Goal: Transaction & Acquisition: Purchase product/service

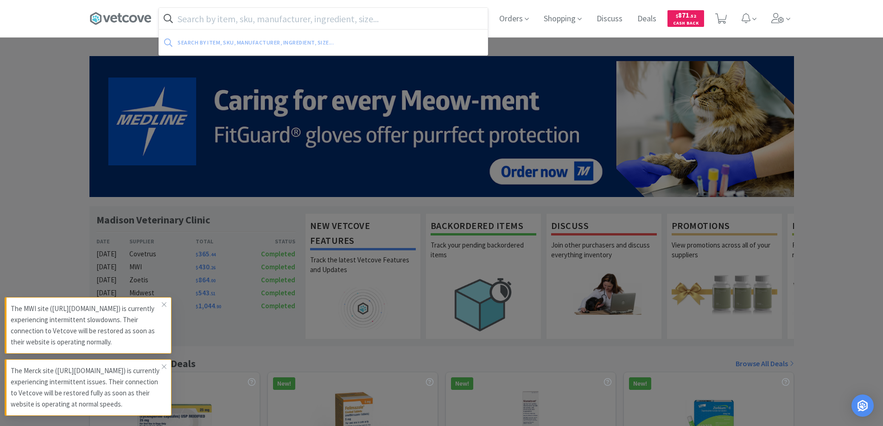
click at [311, 16] on input "text" at bounding box center [323, 18] width 329 height 21
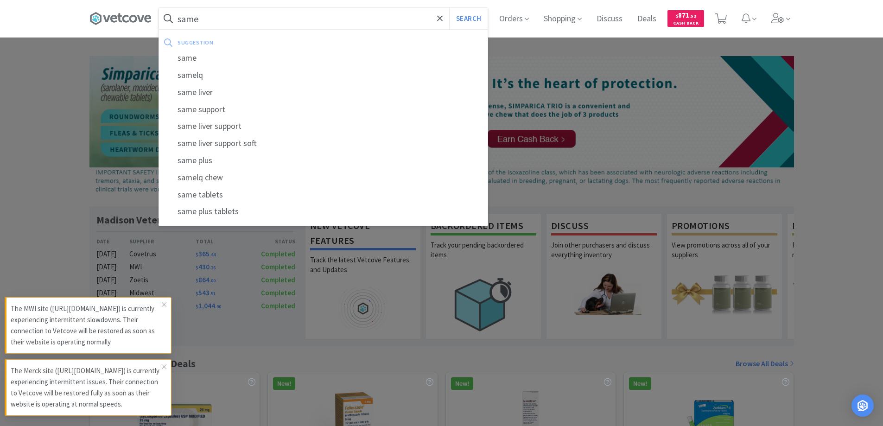
type input "same"
click at [449, 8] on button "Search" at bounding box center [468, 18] width 38 height 21
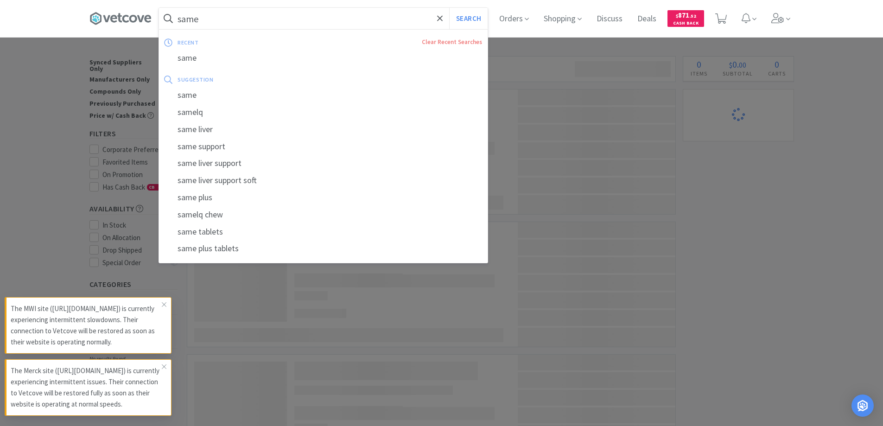
click at [296, 23] on input "same" at bounding box center [323, 18] width 329 height 21
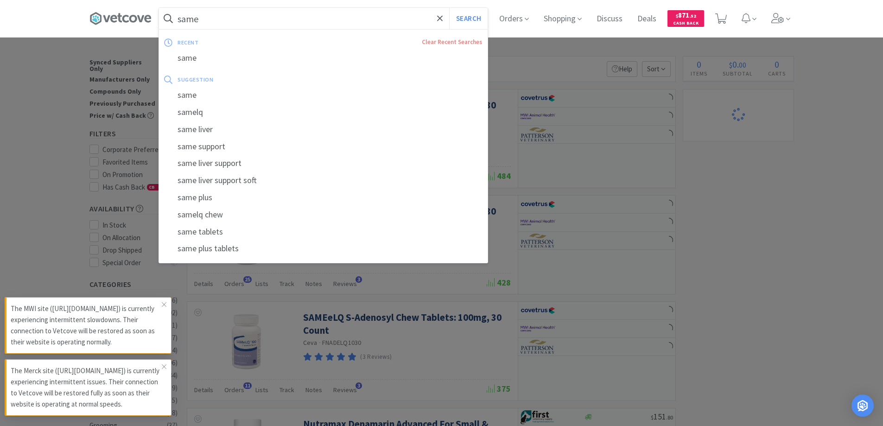
click at [279, 23] on input "same" at bounding box center [323, 18] width 329 height 21
click at [544, 49] on div at bounding box center [441, 213] width 883 height 426
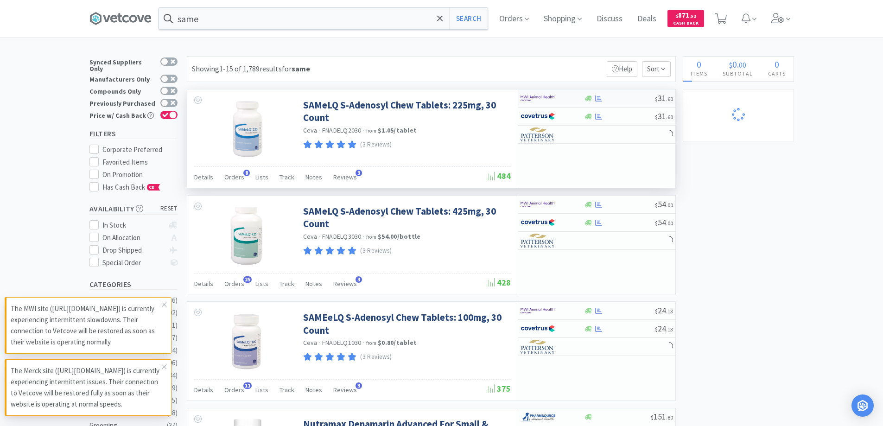
click at [627, 99] on div at bounding box center [619, 98] width 71 height 7
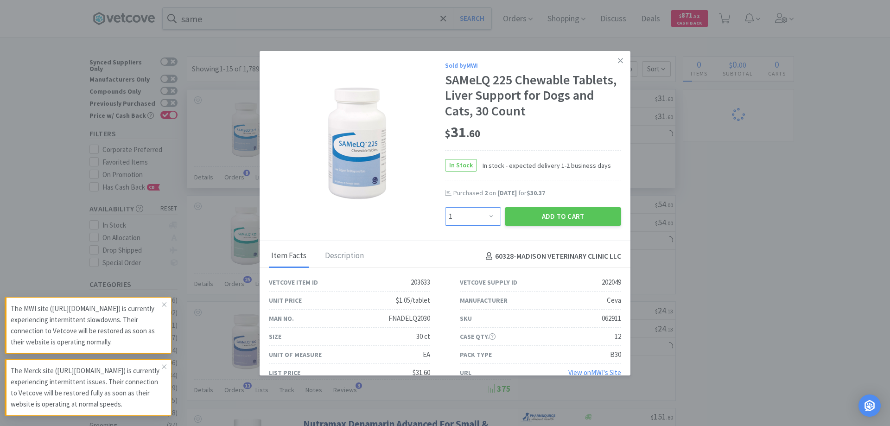
click at [489, 215] on select "Enter Quantity 1 2 3 4 5 6 7 8 9 10 11 12 13 14 15 16 17 18 19 20 Enter Quantity" at bounding box center [473, 216] width 56 height 19
select select "2"
click at [445, 207] on select "Enter Quantity 1 2 3 4 5 6 7 8 9 10 11 12 13 14 15 16 17 18 19 20 Enter Quantity" at bounding box center [473, 216] width 56 height 19
click at [555, 222] on button "Add to Cart" at bounding box center [563, 216] width 116 height 19
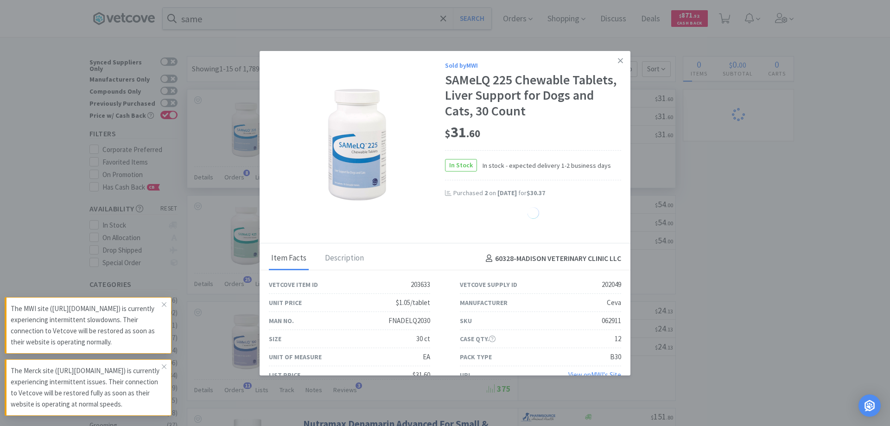
select select "3"
select select "2"
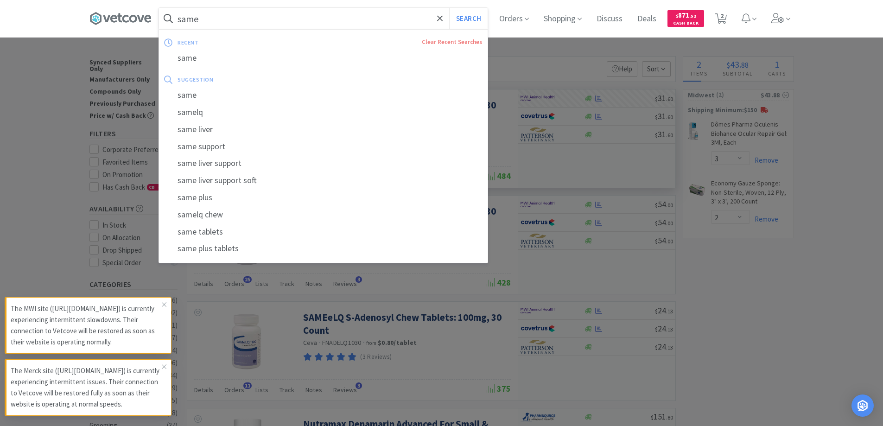
click at [226, 19] on input "same" at bounding box center [323, 18] width 329 height 21
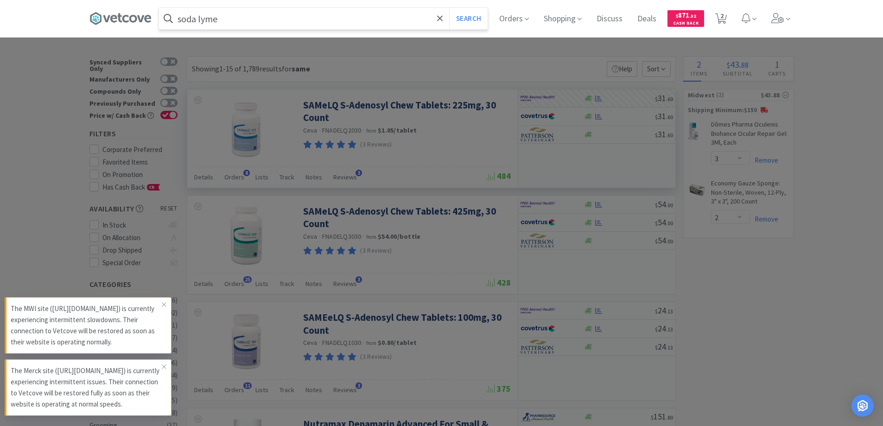
type input "soda lyme"
click at [449, 8] on button "Search" at bounding box center [468, 18] width 38 height 21
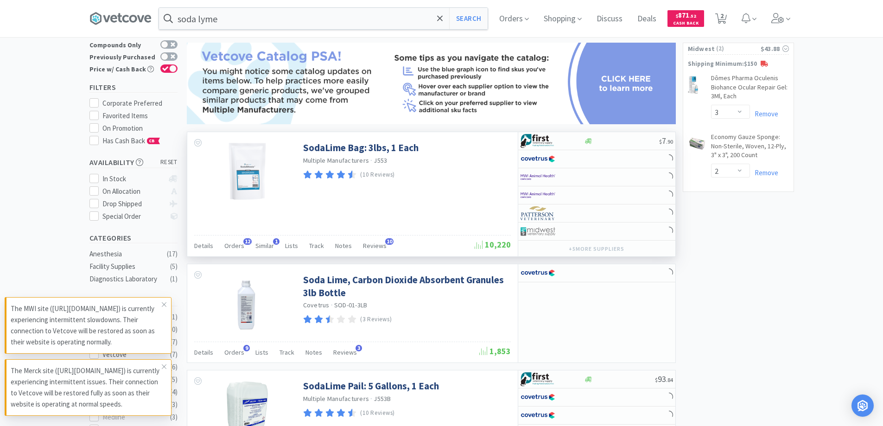
scroll to position [93, 0]
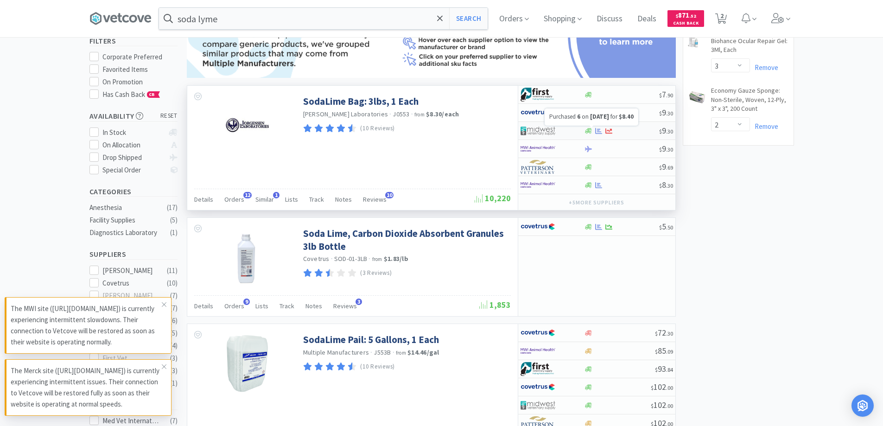
select select "2"
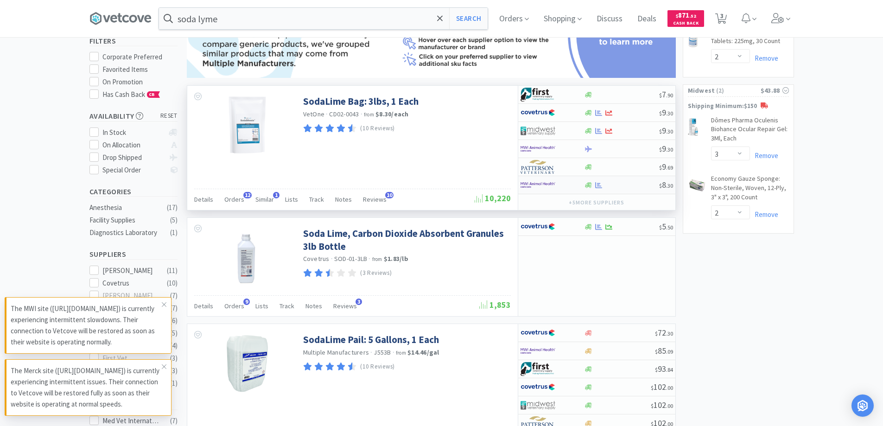
click at [622, 182] on div at bounding box center [621, 185] width 75 height 7
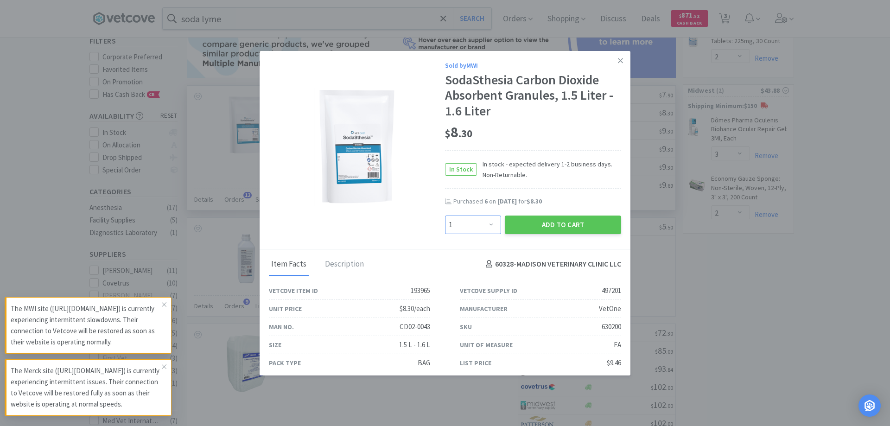
click at [489, 221] on select "Enter Quantity 1 2 3 4 5 6 7 8 9 10 11 12 13 14 15 16 17 18 19 20 Enter Quantity" at bounding box center [473, 225] width 56 height 19
select select "6"
click at [445, 216] on select "Enter Quantity 1 2 3 4 5 6 7 8 9 10 11 12 13 14 15 16 17 18 19 20 Enter Quantity" at bounding box center [473, 225] width 56 height 19
click at [545, 226] on button "Add to Cart" at bounding box center [563, 225] width 116 height 19
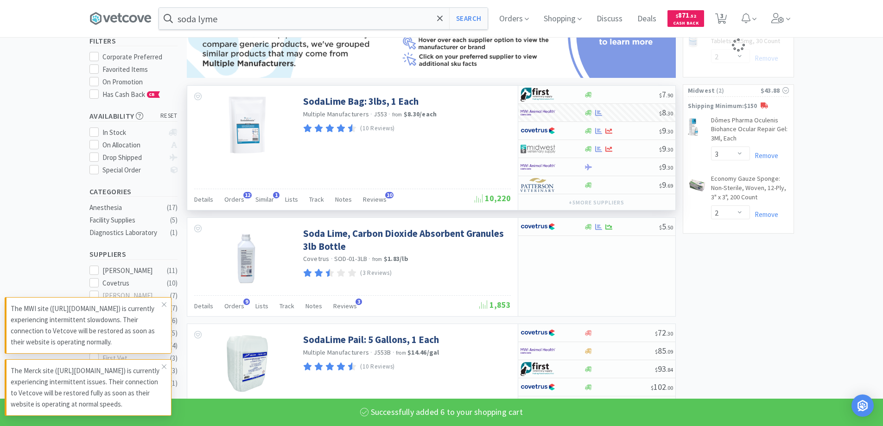
select select "6"
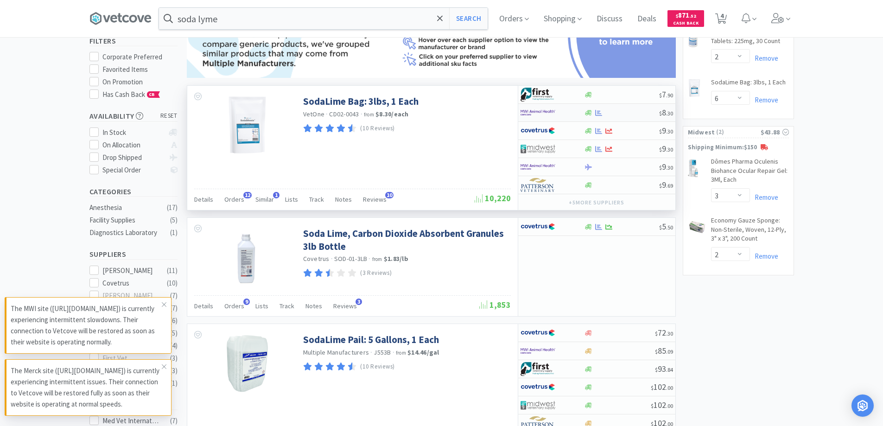
click at [631, 109] on div at bounding box center [621, 112] width 75 height 7
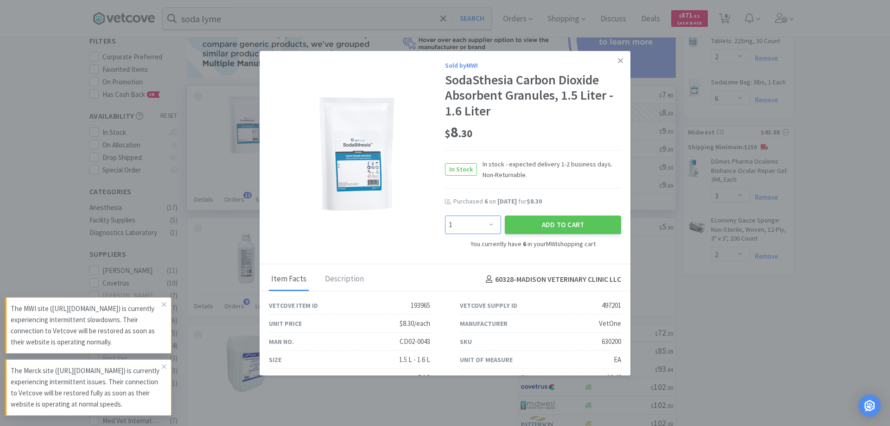
click at [487, 227] on select "Enter Quantity 1 2 3 4 5 6 7 8 9 10 11 12 13 14 15 16 17 18 19 20 Enter Quantity" at bounding box center [473, 225] width 56 height 19
select select "6"
click at [445, 216] on select "Enter Quantity 1 2 3 4 5 6 7 8 9 10 11 12 13 14 15 16 17 18 19 20 Enter Quantity" at bounding box center [473, 225] width 56 height 19
click at [527, 233] on button "Add to Cart" at bounding box center [563, 225] width 116 height 19
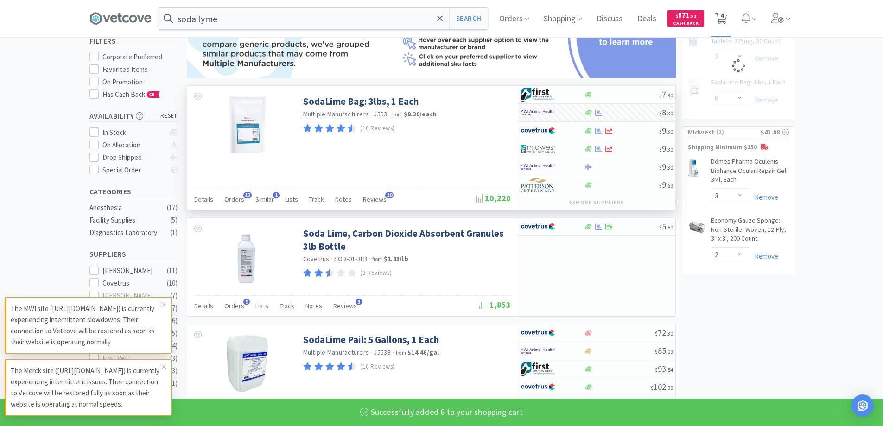
click at [721, 14] on icon at bounding box center [721, 18] width 12 height 10
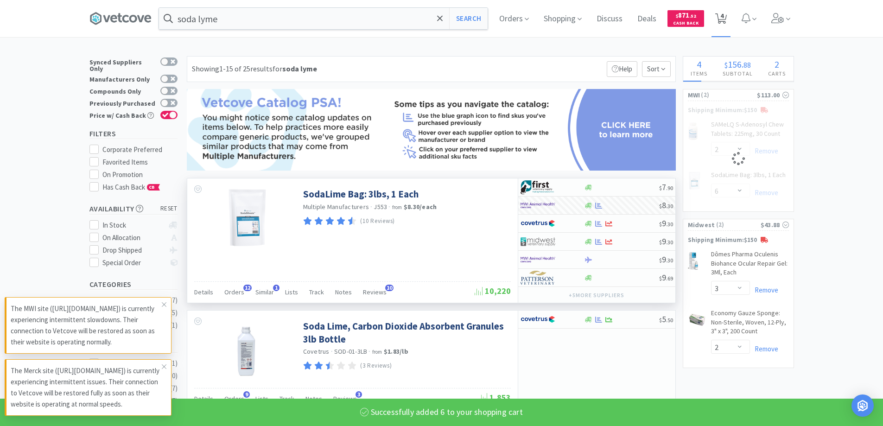
select select "2"
select select "12"
select select "3"
select select "2"
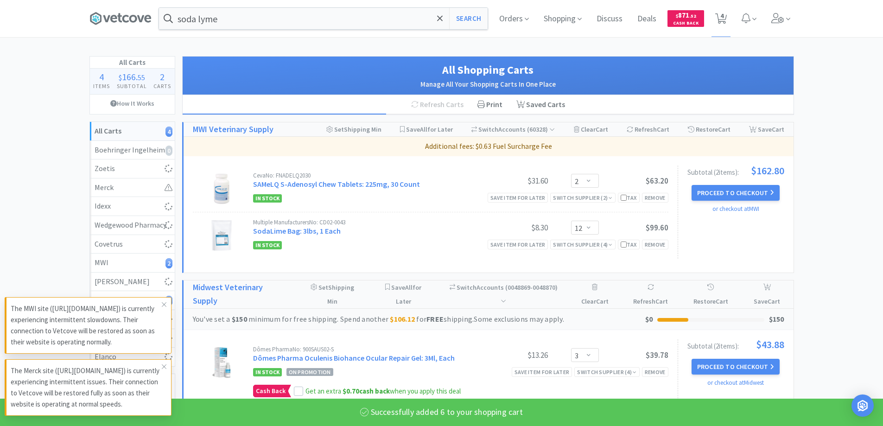
select select "10"
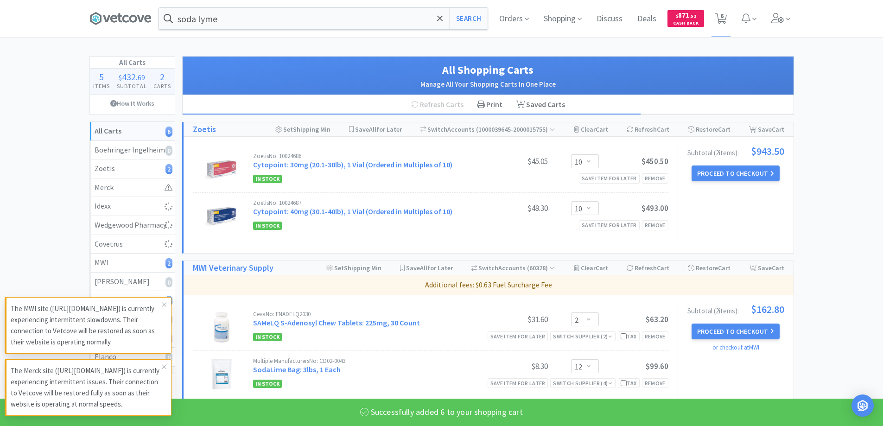
select select "1"
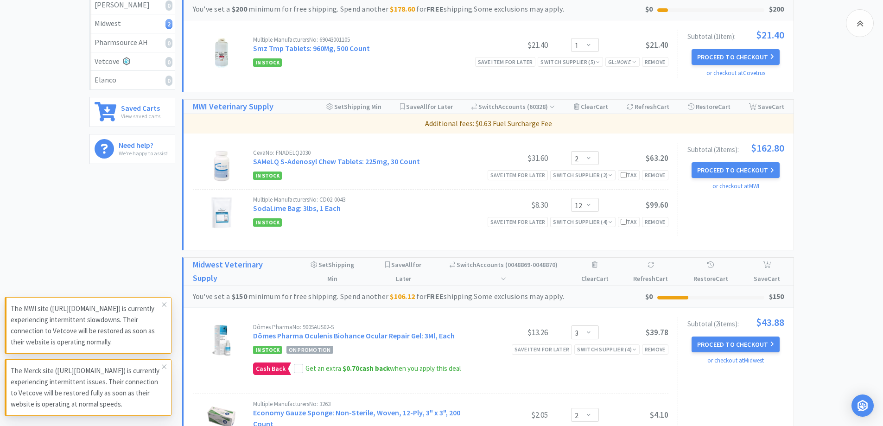
scroll to position [215, 0]
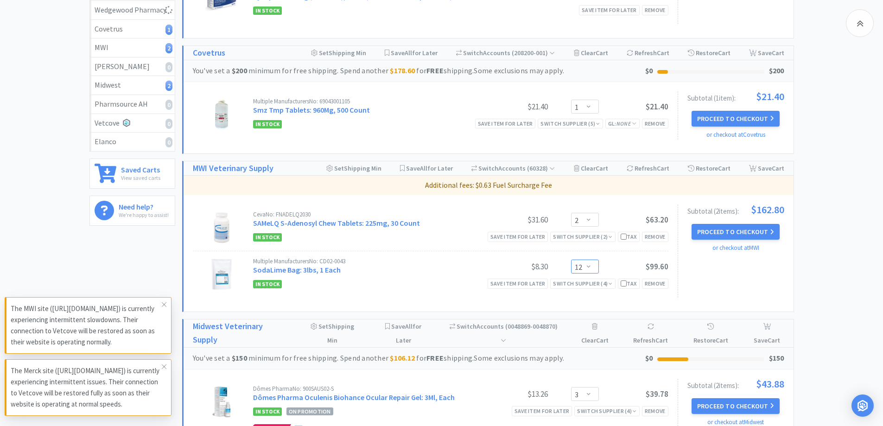
click at [589, 267] on select "Enter Quantity 1 2 3 4 5 6 7 8 9 10 11 12 13 14 15 16 17 18 19 20 Enter Quantity" at bounding box center [585, 267] width 28 height 14
click at [571, 260] on select "Enter Quantity 1 2 3 4 5 6 7 8 9 10 11 12 13 14 15 16 17 18 19 20 Enter Quantity" at bounding box center [585, 267] width 28 height 14
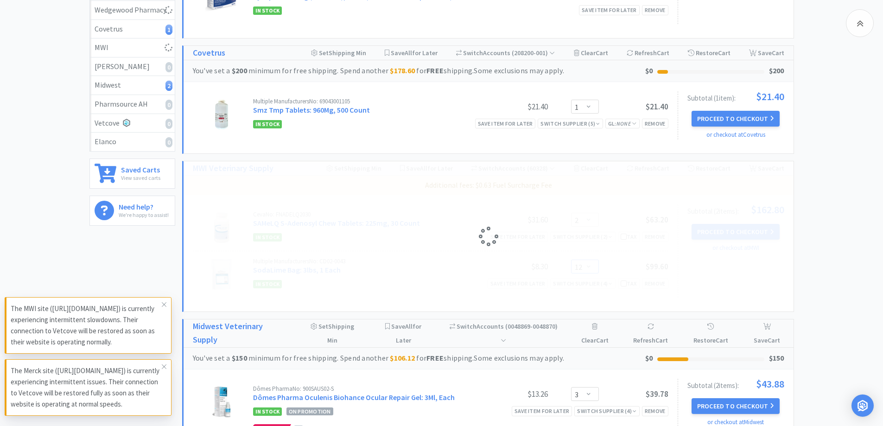
select select "6"
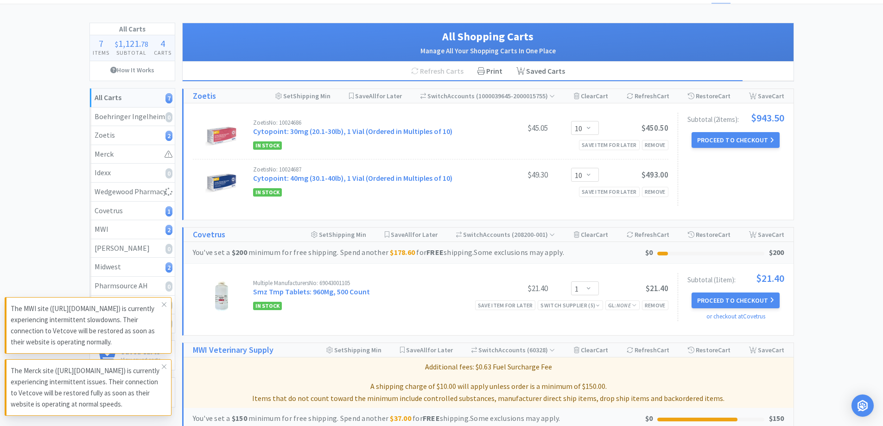
scroll to position [0, 0]
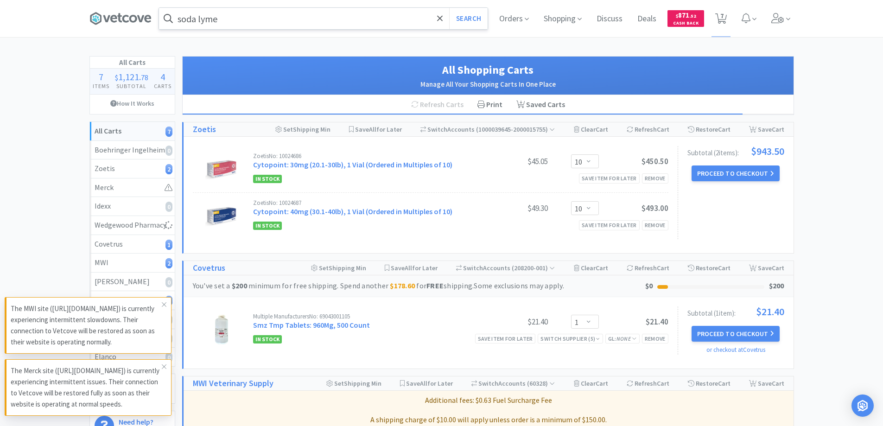
click at [263, 24] on input "soda lyme" at bounding box center [323, 18] width 329 height 21
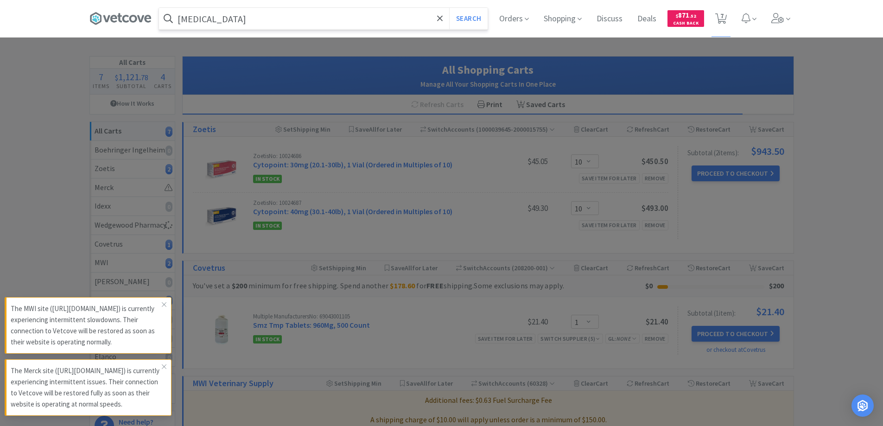
type input "[MEDICAL_DATA]"
click at [449, 8] on button "Search" at bounding box center [468, 18] width 38 height 21
select select "1"
select select "2"
select select "6"
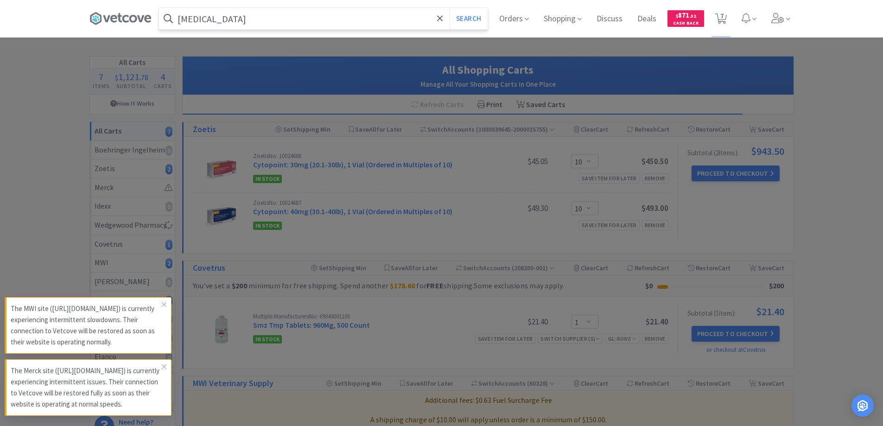
select select "3"
select select "2"
select select "10"
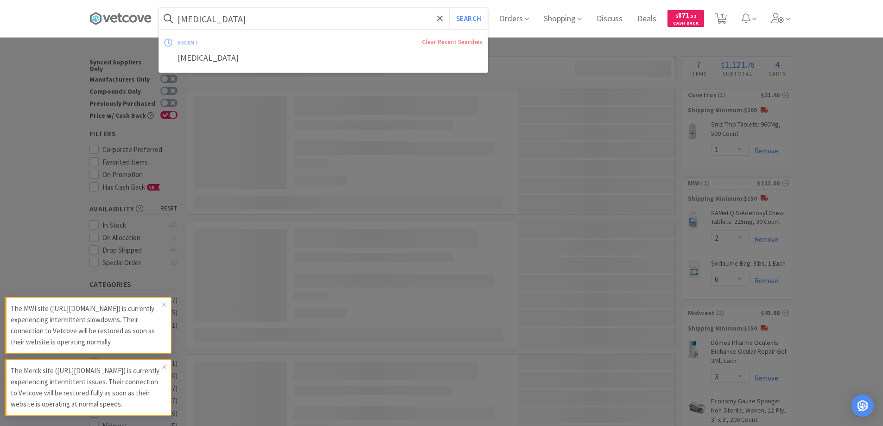
click at [289, 24] on input "[MEDICAL_DATA]" at bounding box center [323, 18] width 329 height 21
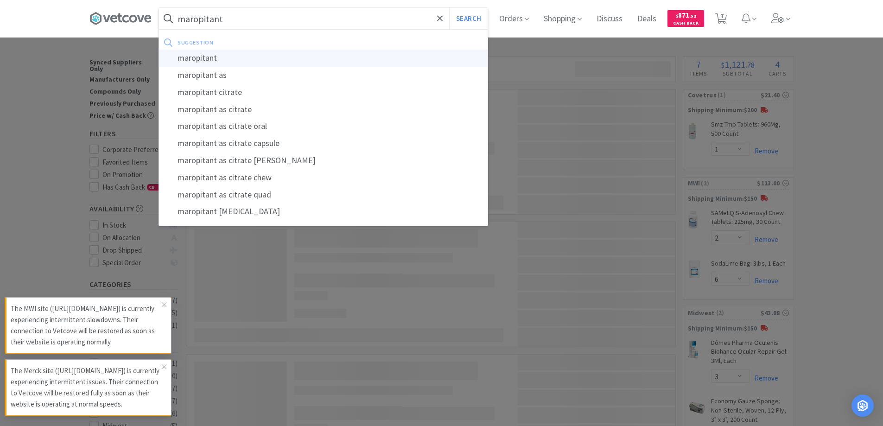
type input "maropitant"
click at [216, 62] on div "maropitant" at bounding box center [323, 58] width 329 height 17
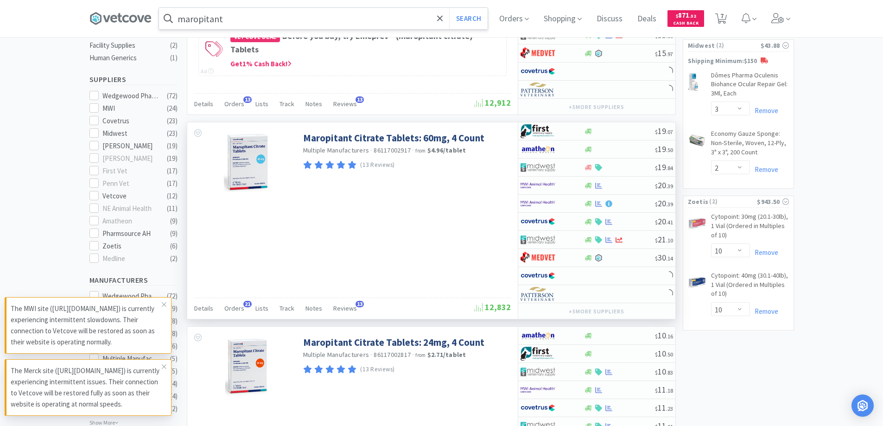
scroll to position [278, 0]
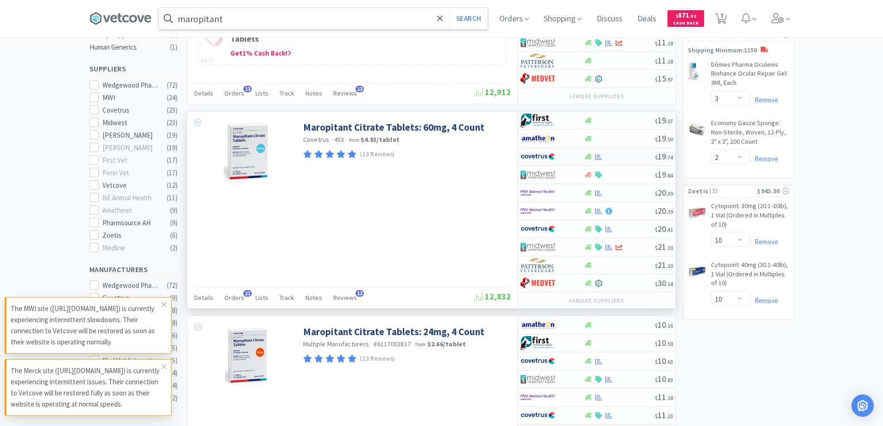
click at [636, 155] on div at bounding box center [619, 156] width 71 height 7
select select "1"
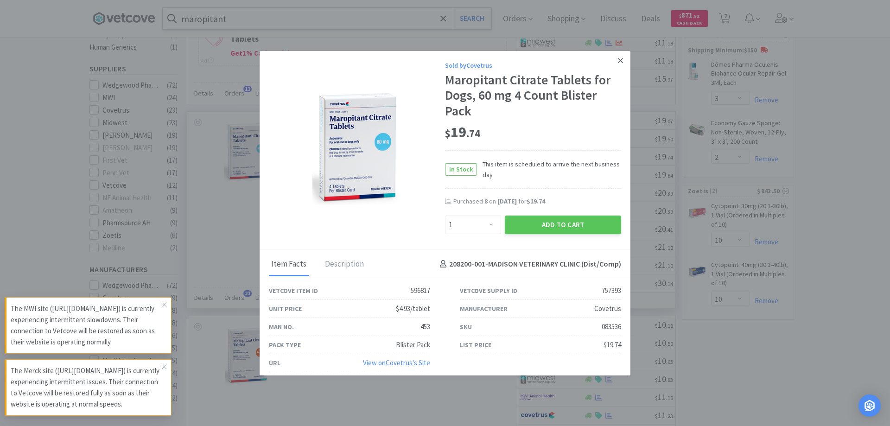
click at [618, 60] on icon at bounding box center [620, 60] width 5 height 5
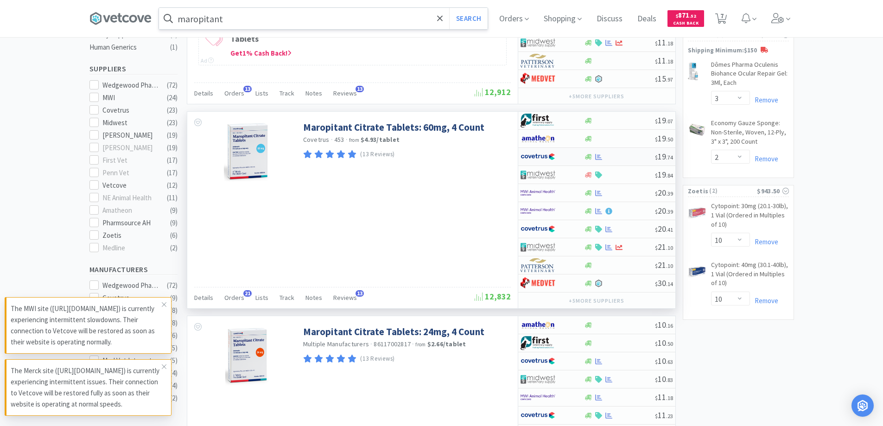
click at [630, 155] on div at bounding box center [619, 156] width 71 height 7
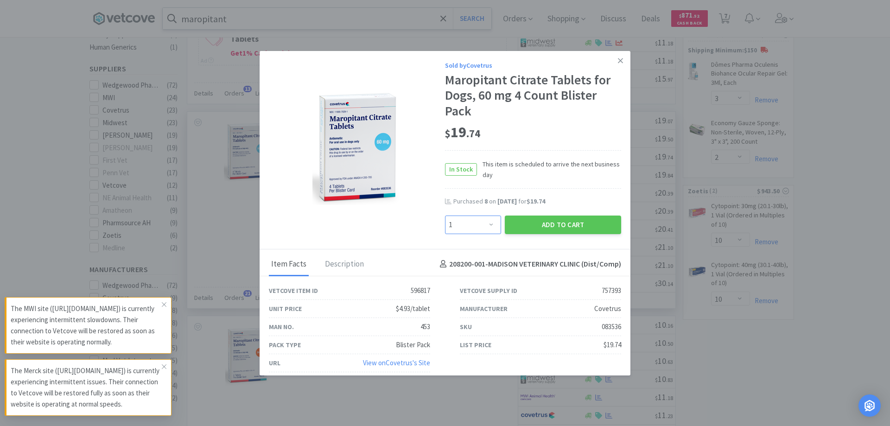
click at [488, 225] on select "Enter Quantity 1 2 3 4 5 6 7 8 9 10 11 12 13 14 15 16 17 18 19 20 Enter Quantity" at bounding box center [473, 225] width 56 height 19
select select "8"
click at [445, 216] on select "Enter Quantity 1 2 3 4 5 6 7 8 9 10 11 12 13 14 15 16 17 18 19 20 Enter Quantity" at bounding box center [473, 225] width 56 height 19
click at [567, 228] on button "Add to Cart" at bounding box center [563, 225] width 116 height 19
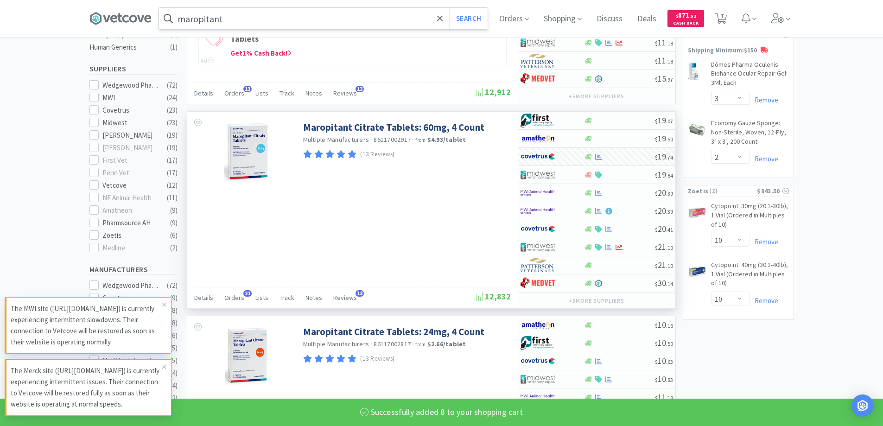
click at [238, 25] on input "maropitant" at bounding box center [323, 18] width 329 height 21
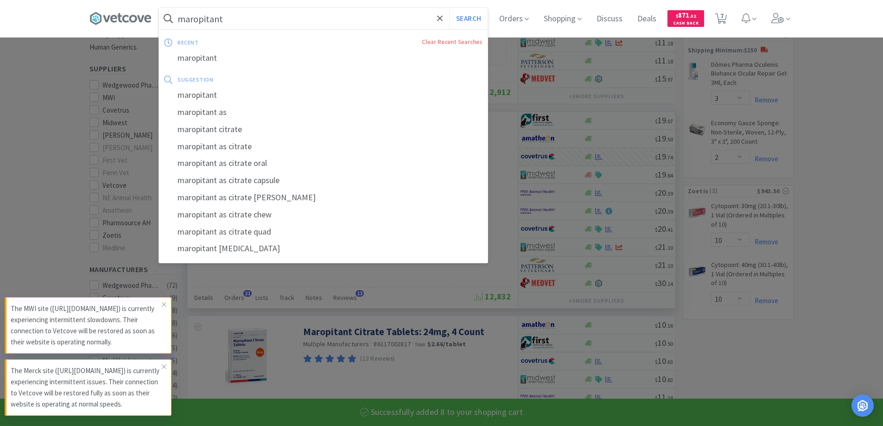
select select "8"
select select "1"
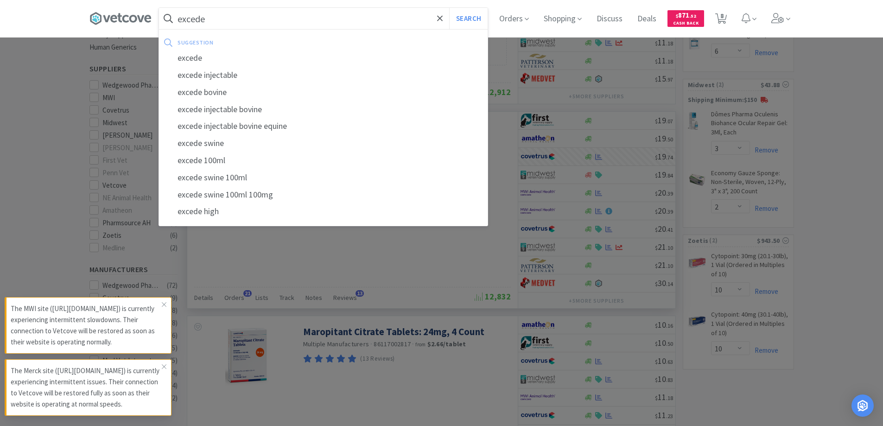
type input "excede"
click at [449, 8] on button "Search" at bounding box center [468, 18] width 38 height 21
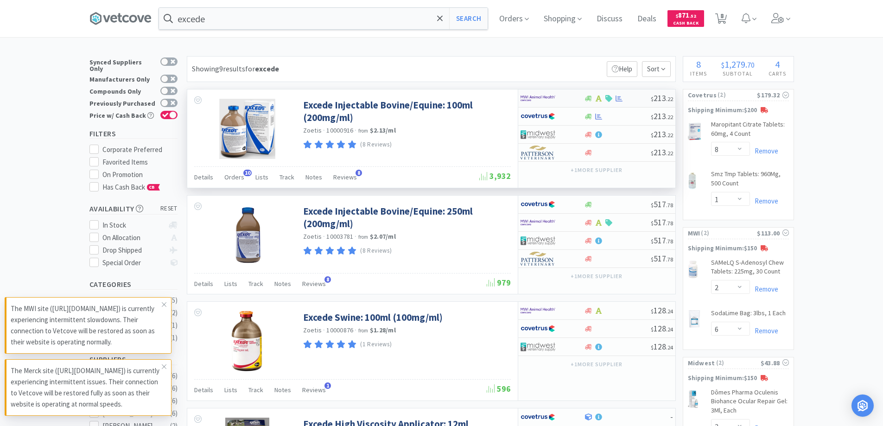
click at [641, 98] on div at bounding box center [617, 98] width 67 height 7
select select "1"
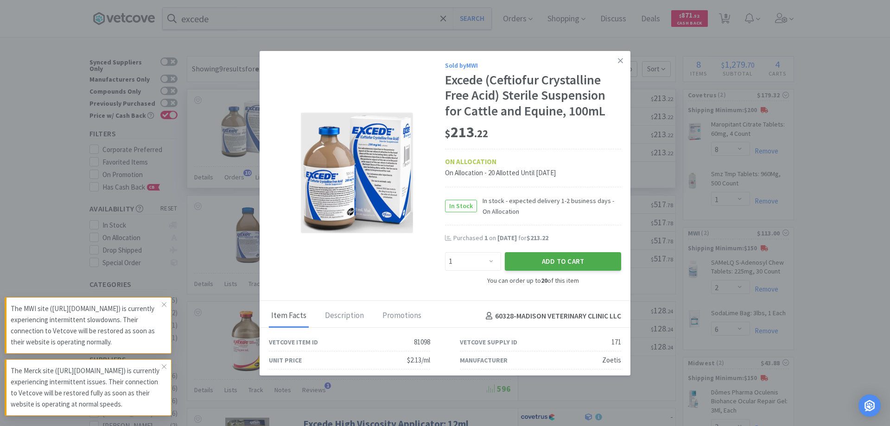
click at [574, 259] on button "Add to Cart" at bounding box center [563, 261] width 116 height 19
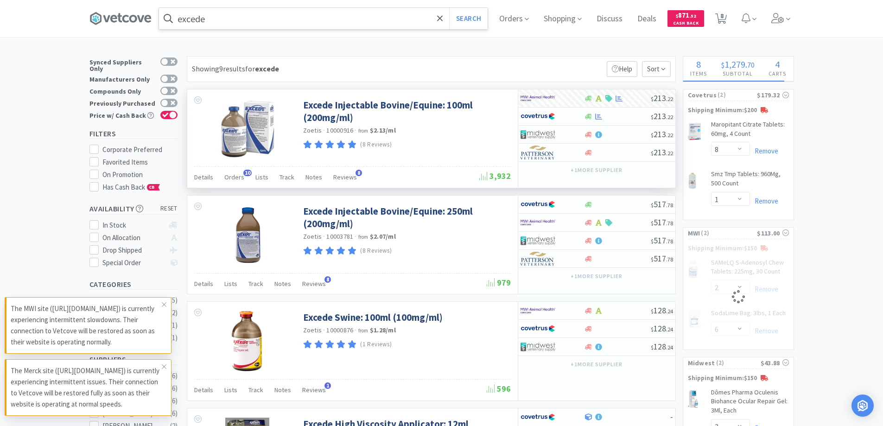
click at [237, 19] on input "excede" at bounding box center [323, 18] width 329 height 21
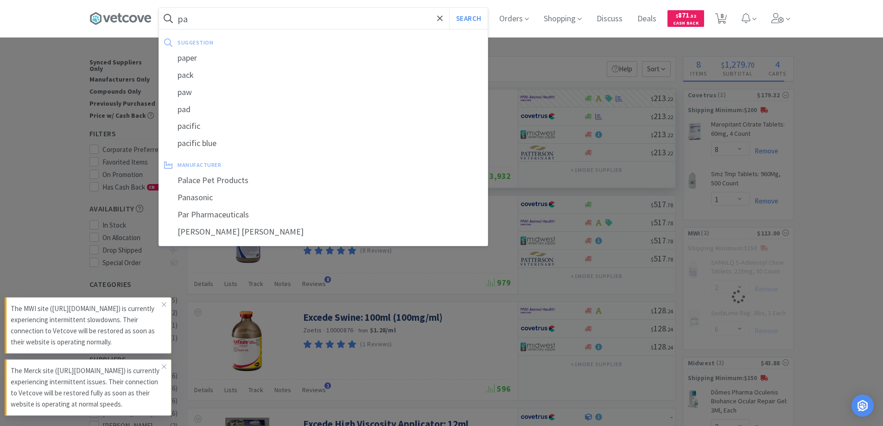
type input "pan"
select select "1"
select select "2"
select select "6"
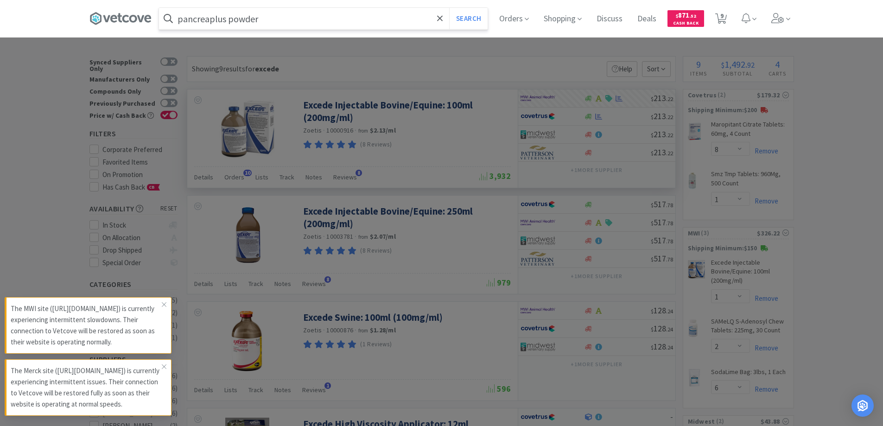
type input "pancreaplus powder"
click at [449, 8] on button "Search" at bounding box center [468, 18] width 38 height 21
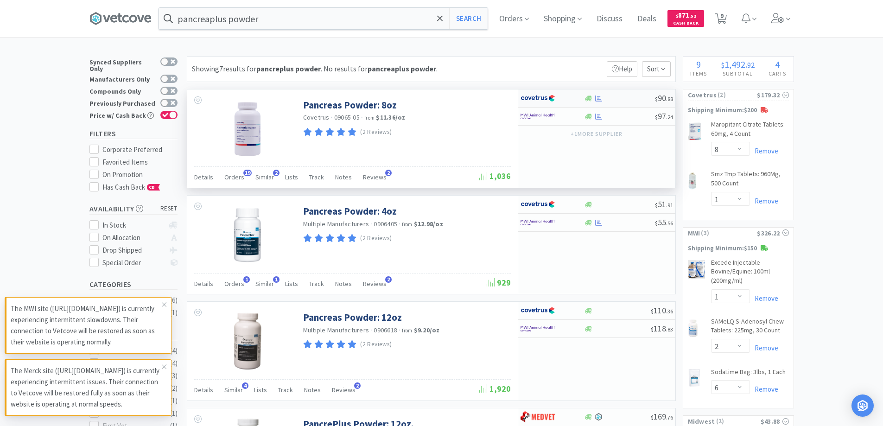
click at [611, 99] on div at bounding box center [619, 98] width 71 height 7
select select "1"
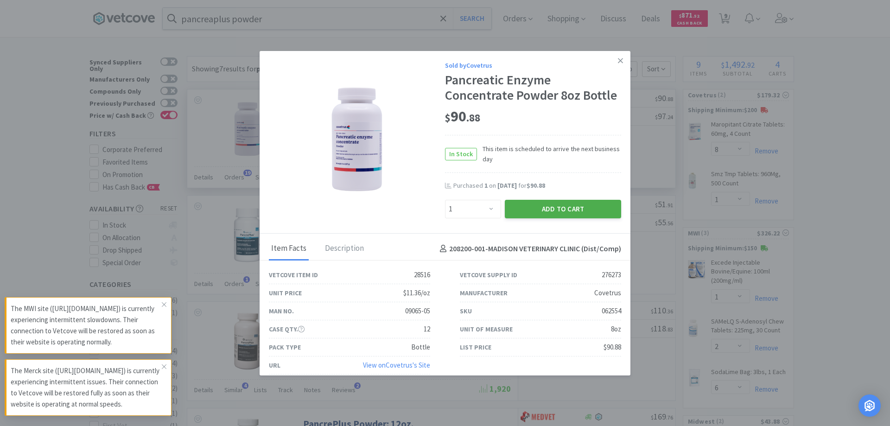
click at [589, 208] on button "Add to Cart" at bounding box center [563, 209] width 116 height 19
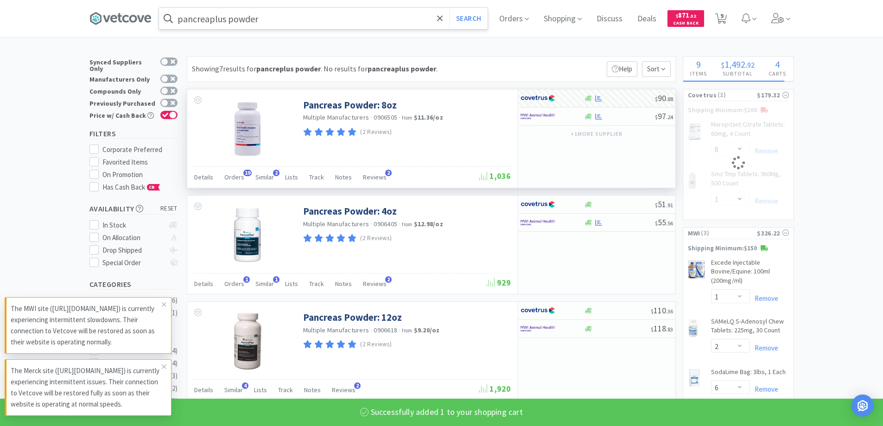
click at [286, 19] on input "pancreaplus powder" at bounding box center [323, 18] width 329 height 21
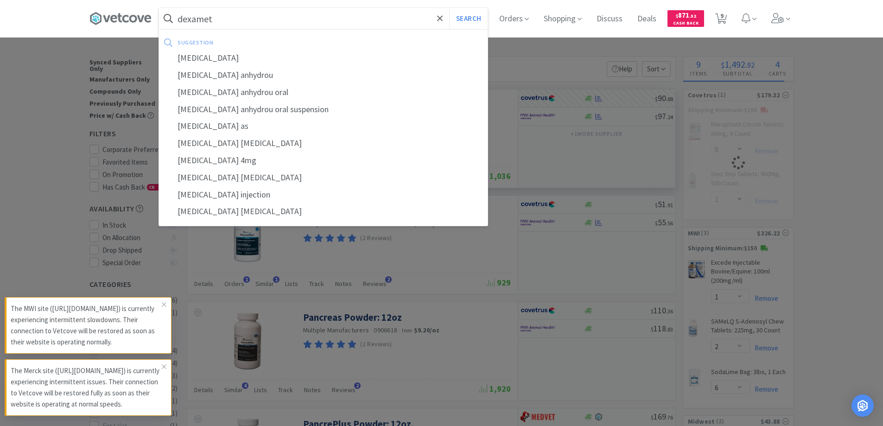
type input "dexameth"
select select "1"
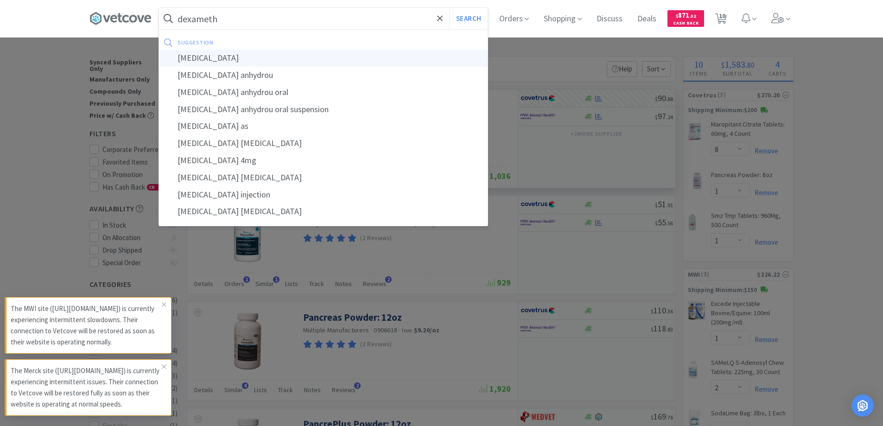
click at [226, 62] on div "[MEDICAL_DATA]" at bounding box center [323, 58] width 329 height 17
type input "[MEDICAL_DATA]"
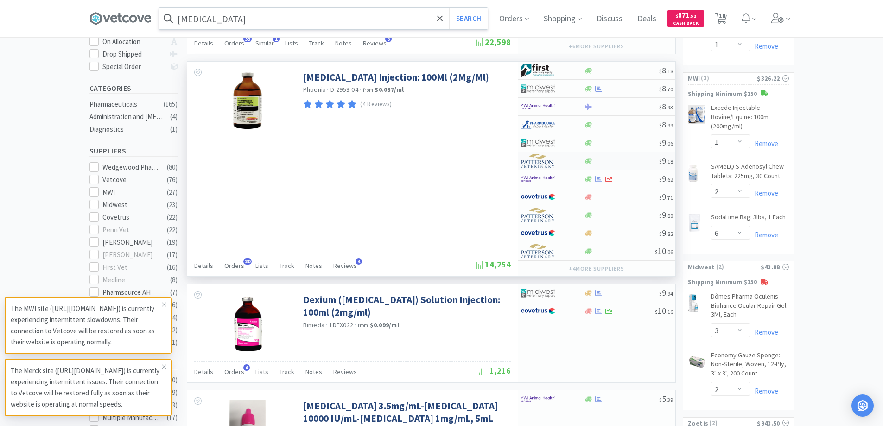
scroll to position [185, 0]
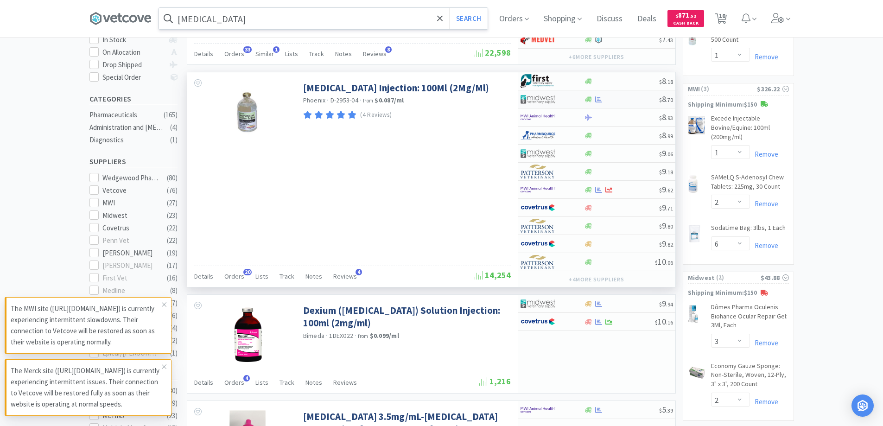
click at [615, 99] on div at bounding box center [621, 99] width 75 height 7
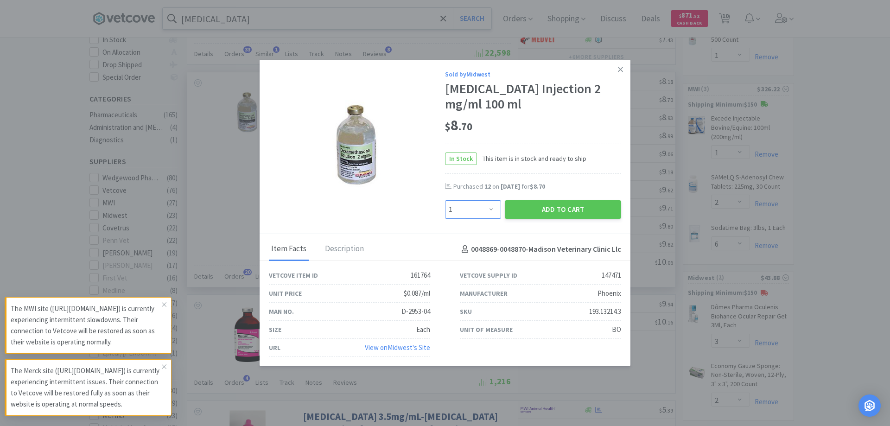
click at [493, 210] on select "Enter Quantity 1 2 3 4 5 6 7 8 9 10 11 12 13 14 15 16 17 18 19 20 Enter Quantity" at bounding box center [473, 209] width 56 height 19
select select "12"
click at [445, 200] on select "Enter Quantity 1 2 3 4 5 6 7 8 9 10 11 12 13 14 15 16 17 18 19 20 Enter Quantity" at bounding box center [473, 209] width 56 height 19
click at [557, 212] on button "Add to Cart" at bounding box center [563, 209] width 116 height 19
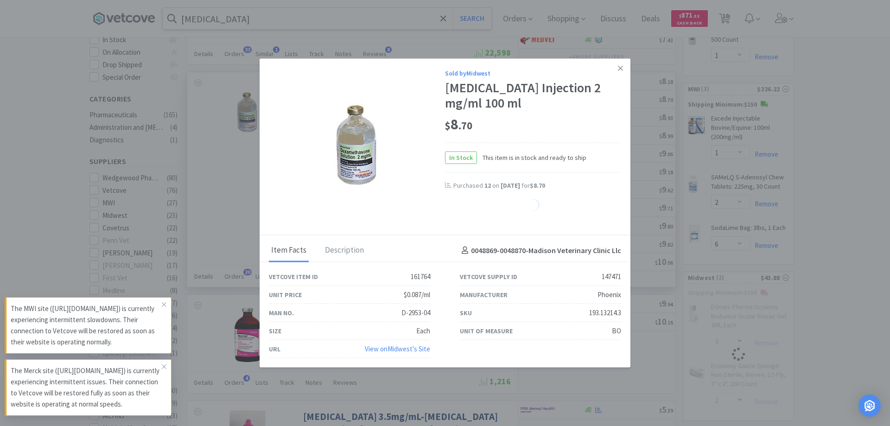
select select "12"
select select "3"
select select "2"
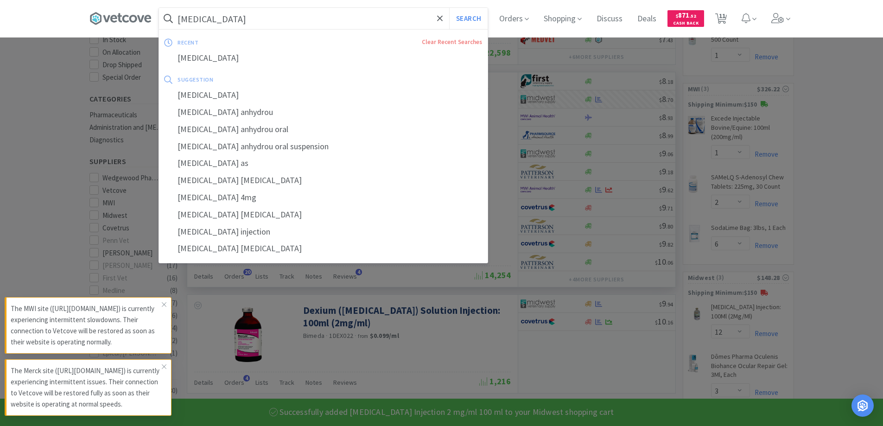
click at [353, 22] on input "[MEDICAL_DATA]" at bounding box center [323, 18] width 329 height 21
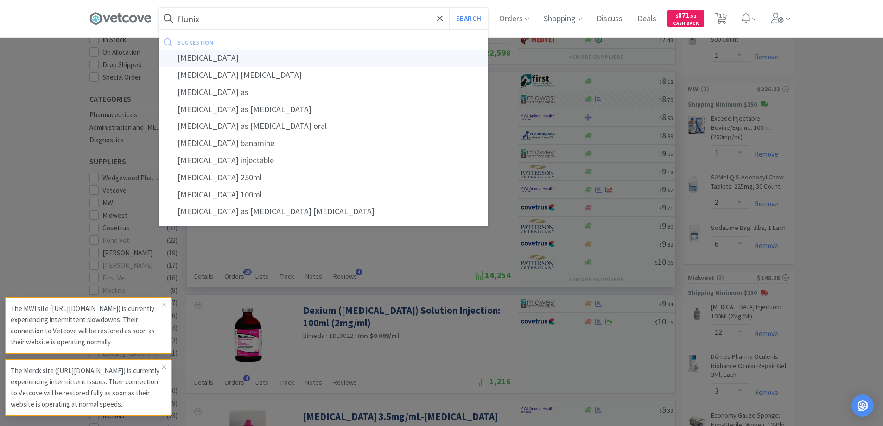
click at [224, 57] on div "[MEDICAL_DATA]" at bounding box center [323, 58] width 329 height 17
type input "[MEDICAL_DATA]"
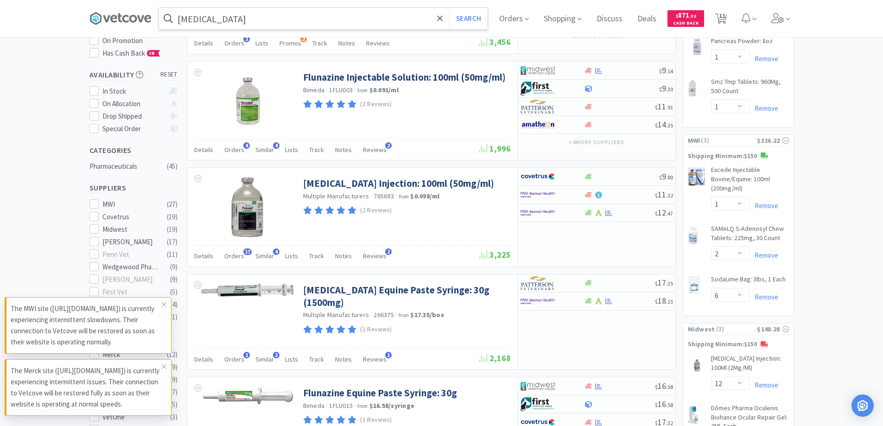
scroll to position [139, 0]
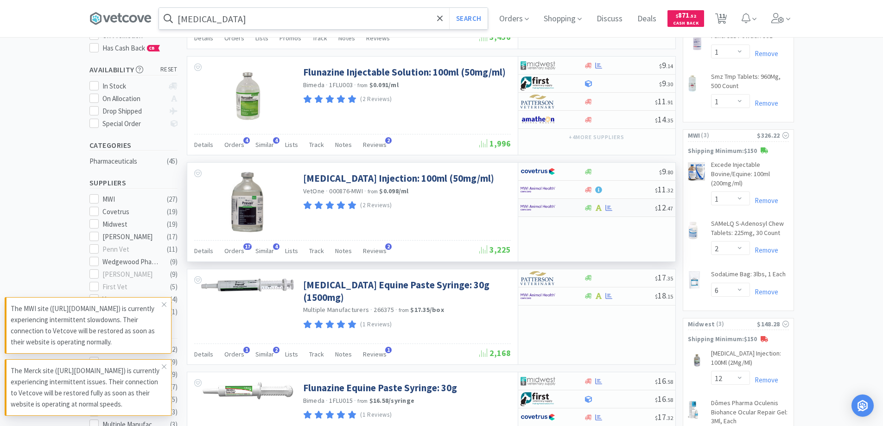
click at [627, 209] on div at bounding box center [619, 207] width 71 height 7
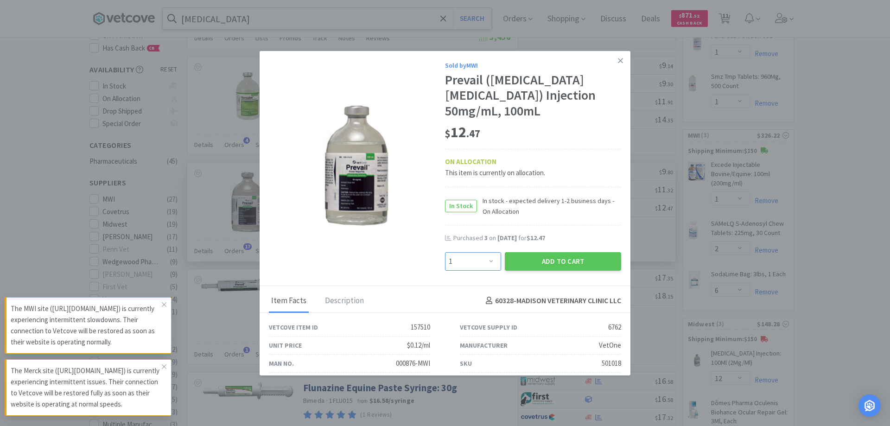
click at [485, 252] on select "Enter Quantity 1 2 3 4 5 6 7 8 9 10 11 12 13 14 15 16 17 18 19 20 Enter Quantity" at bounding box center [473, 261] width 56 height 19
select select "3"
click at [445, 252] on select "Enter Quantity 1 2 3 4 5 6 7 8 9 10 11 12 13 14 15 16 17 18 19 20 Enter Quantity" at bounding box center [473, 261] width 56 height 19
click at [553, 252] on button "Add to Cart" at bounding box center [563, 261] width 116 height 19
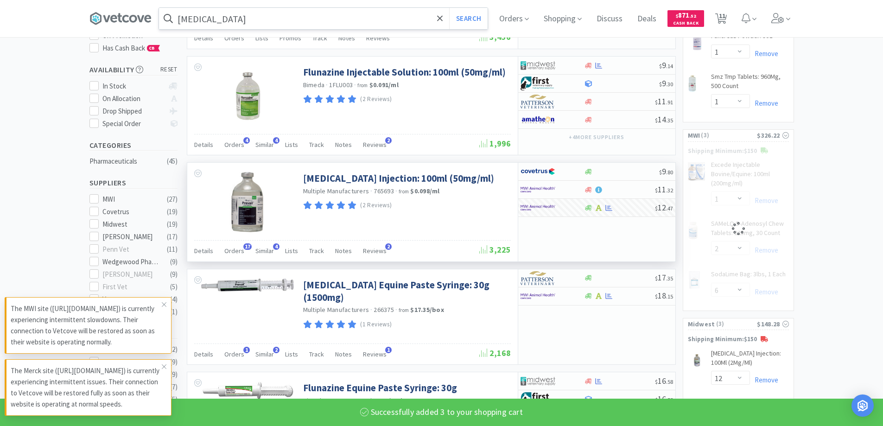
click at [305, 26] on input "[MEDICAL_DATA]" at bounding box center [323, 18] width 329 height 21
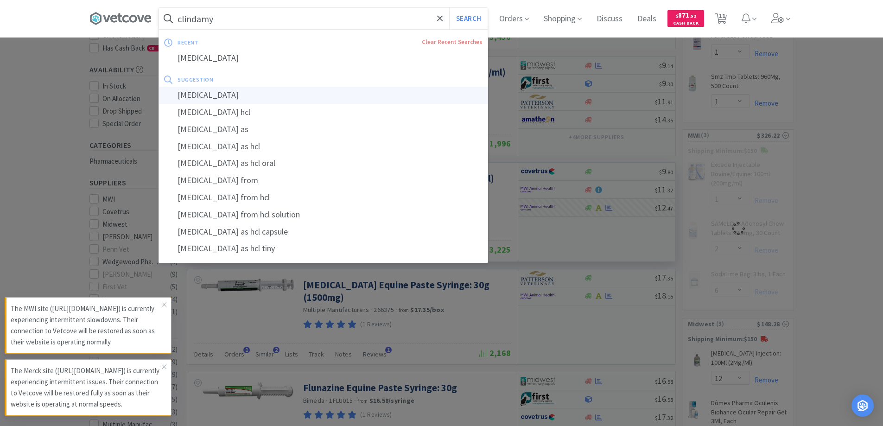
click at [231, 93] on div "[MEDICAL_DATA]" at bounding box center [323, 95] width 329 height 17
type input "[MEDICAL_DATA]"
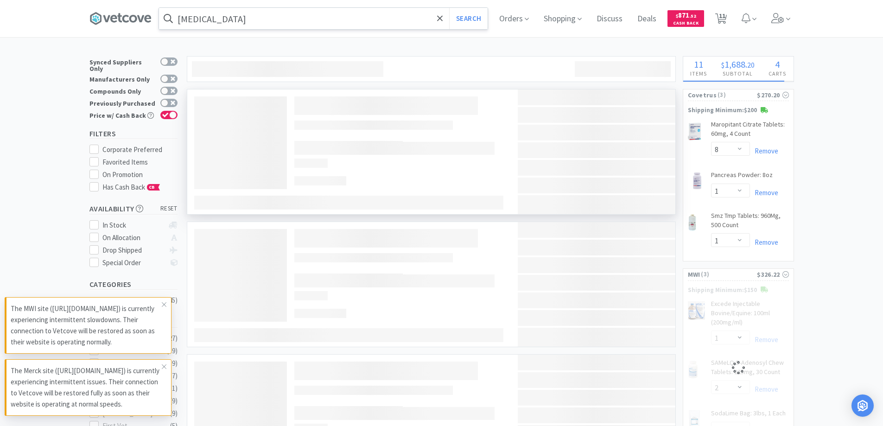
select select "3"
select select "2"
select select "6"
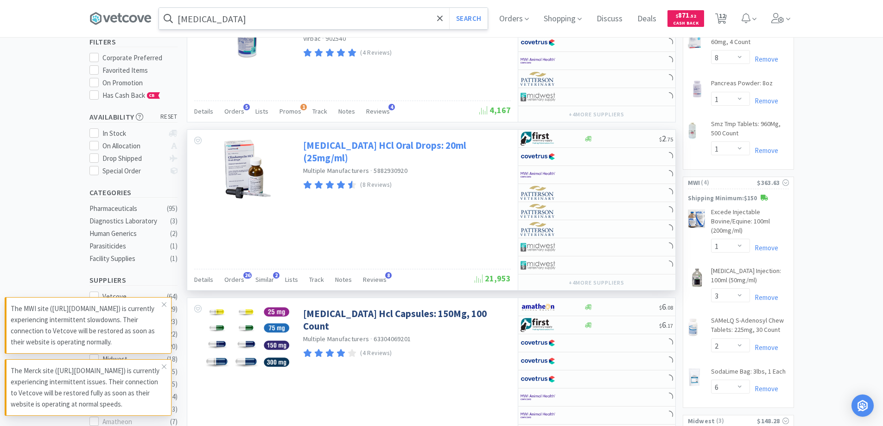
scroll to position [93, 0]
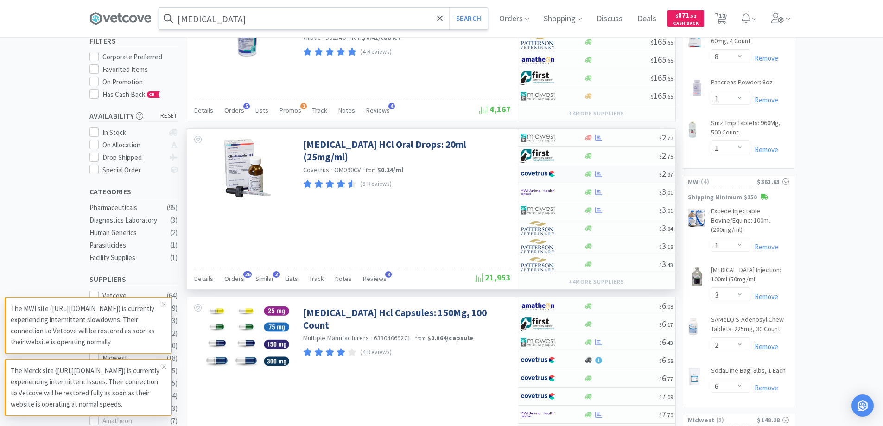
click at [621, 171] on div at bounding box center [621, 174] width 75 height 7
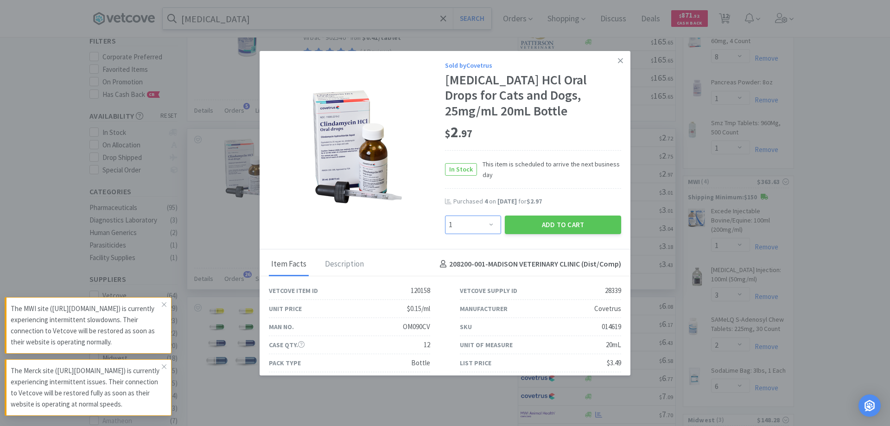
click at [488, 227] on select "Enter Quantity 1 2 3 4 5 6 7 8 9 10 11 12 13 14 15 16 17 18 19 20 Enter Quantity" at bounding box center [473, 225] width 56 height 19
select select "4"
click at [445, 216] on select "Enter Quantity 1 2 3 4 5 6 7 8 9 10 11 12 13 14 15 16 17 18 19 20 Enter Quantity" at bounding box center [473, 225] width 56 height 19
click at [541, 225] on button "Add to Cart" at bounding box center [563, 225] width 116 height 19
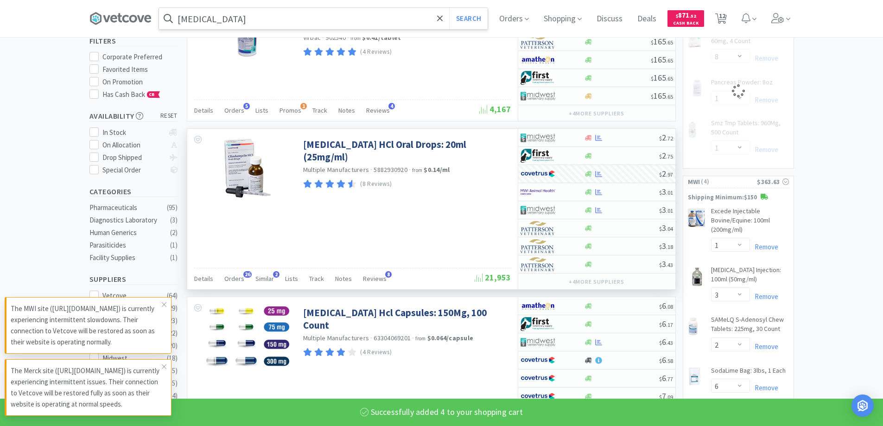
click at [279, 23] on input "[MEDICAL_DATA]" at bounding box center [323, 18] width 329 height 21
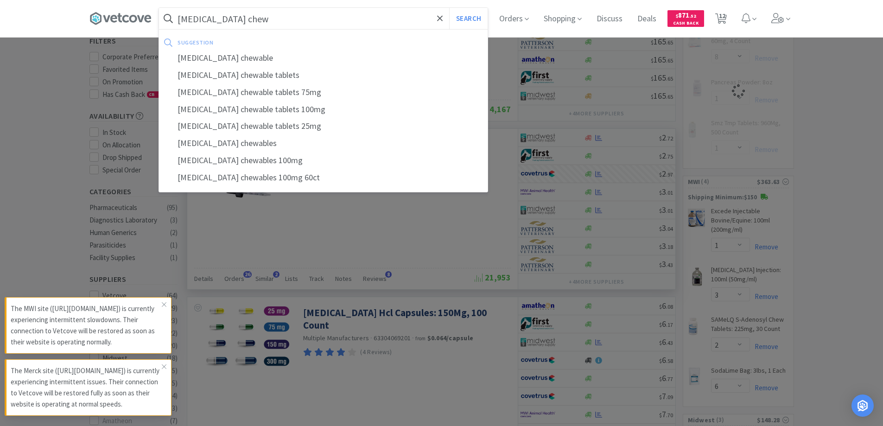
type input "[MEDICAL_DATA] chew"
click at [449, 8] on button "Search" at bounding box center [468, 18] width 38 height 21
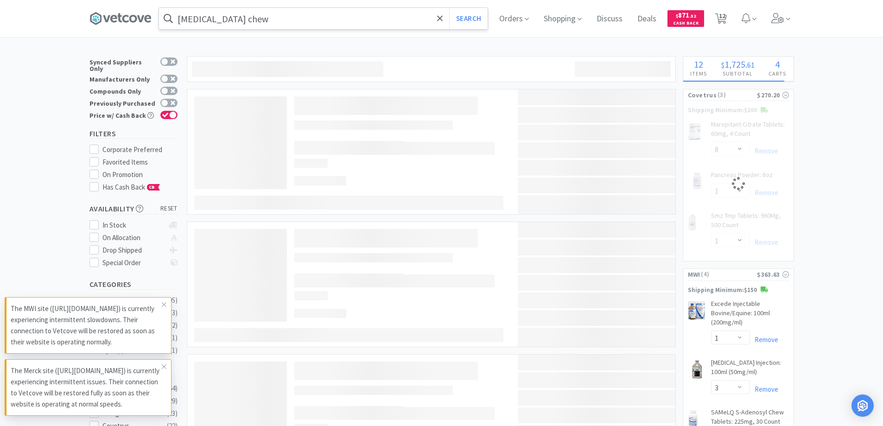
select select "4"
select select "8"
select select "1"
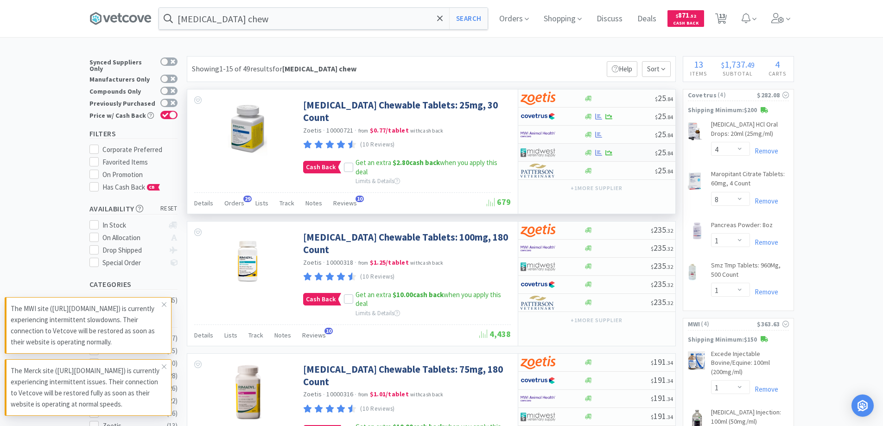
click at [629, 156] on div "$ 25 . 84" at bounding box center [596, 153] width 157 height 18
select select "1"
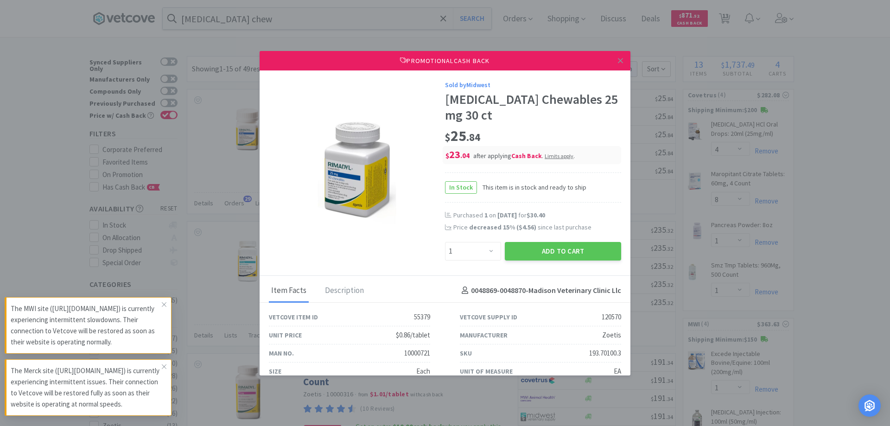
drag, startPoint x: 609, startPoint y: 59, endPoint x: 613, endPoint y: 66, distance: 8.1
click at [612, 59] on link at bounding box center [620, 61] width 16 height 20
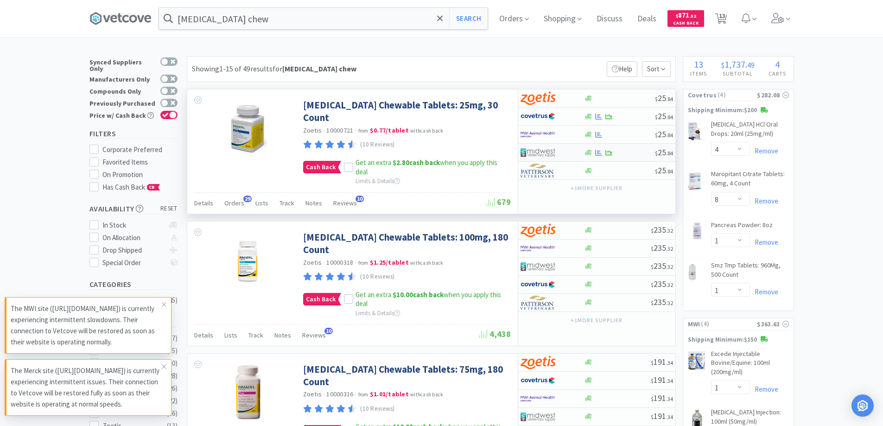
click at [630, 156] on div at bounding box center [619, 152] width 71 height 7
select select "1"
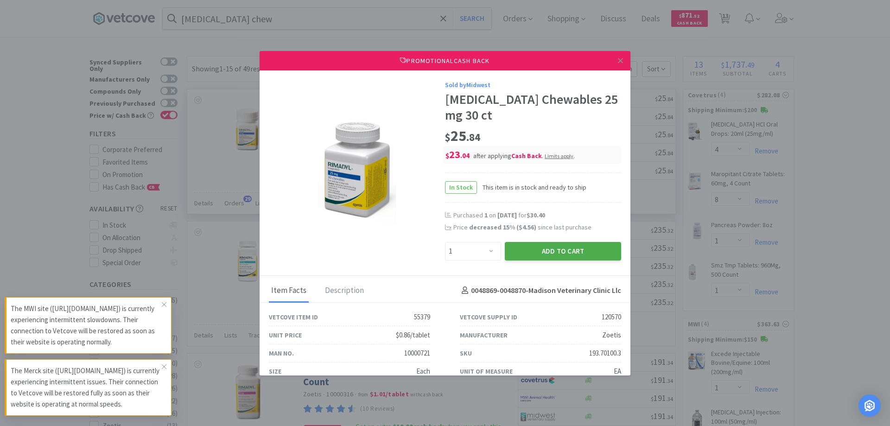
click at [529, 254] on button "Add to Cart" at bounding box center [563, 251] width 116 height 19
select select "1"
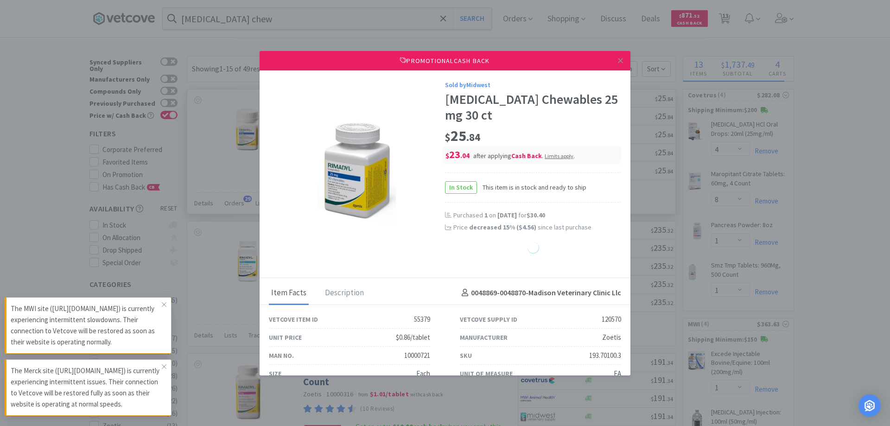
select select "1"
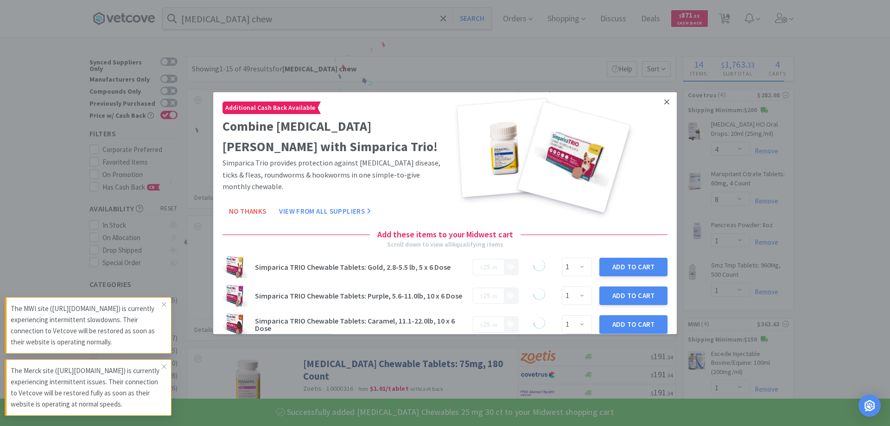
click at [664, 106] on icon at bounding box center [666, 101] width 5 height 8
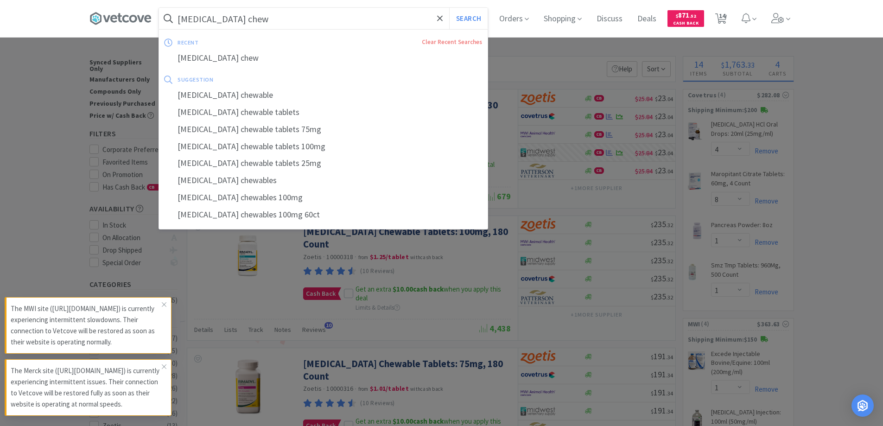
click at [254, 18] on input "[MEDICAL_DATA] chew" at bounding box center [323, 18] width 329 height 21
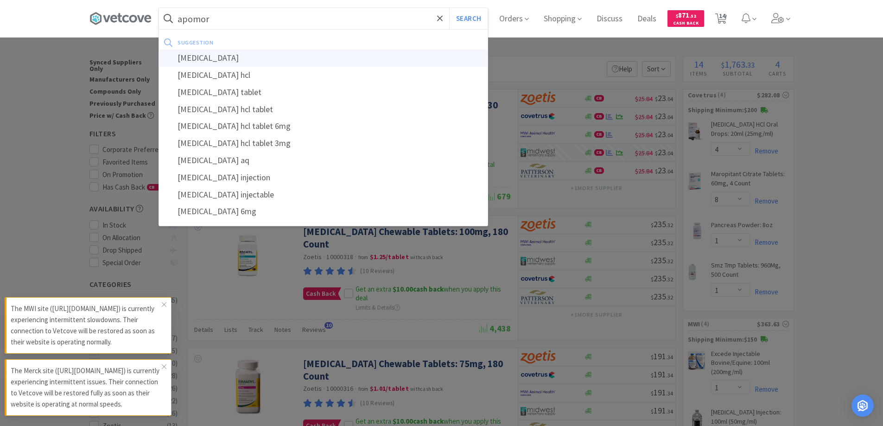
click at [206, 59] on div "[MEDICAL_DATA]" at bounding box center [323, 58] width 329 height 17
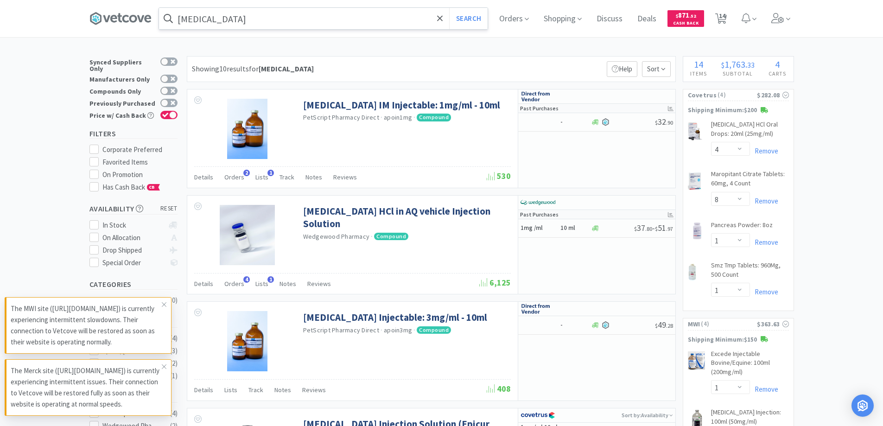
click at [267, 23] on input "[MEDICAL_DATA]" at bounding box center [323, 18] width 329 height 21
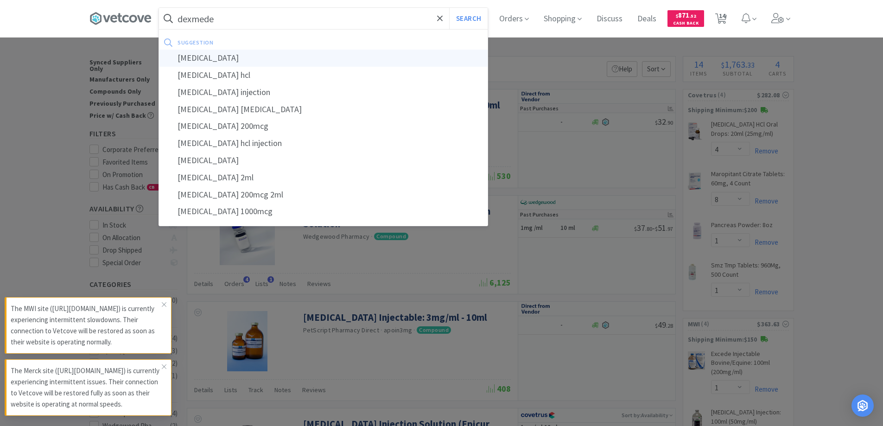
click at [236, 60] on div "[MEDICAL_DATA]" at bounding box center [323, 58] width 329 height 17
type input "[MEDICAL_DATA]"
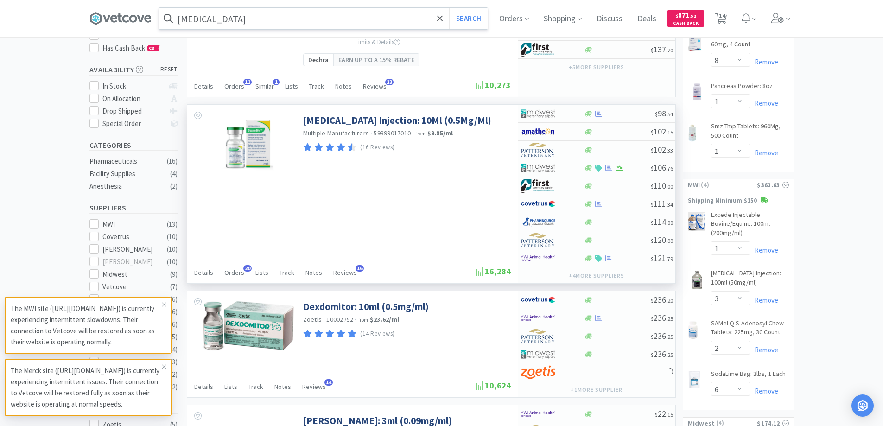
scroll to position [93, 0]
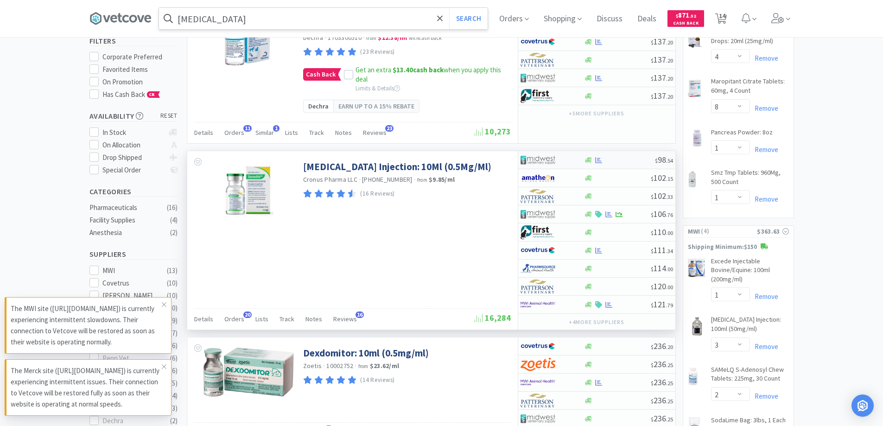
click at [613, 164] on div at bounding box center [619, 160] width 71 height 7
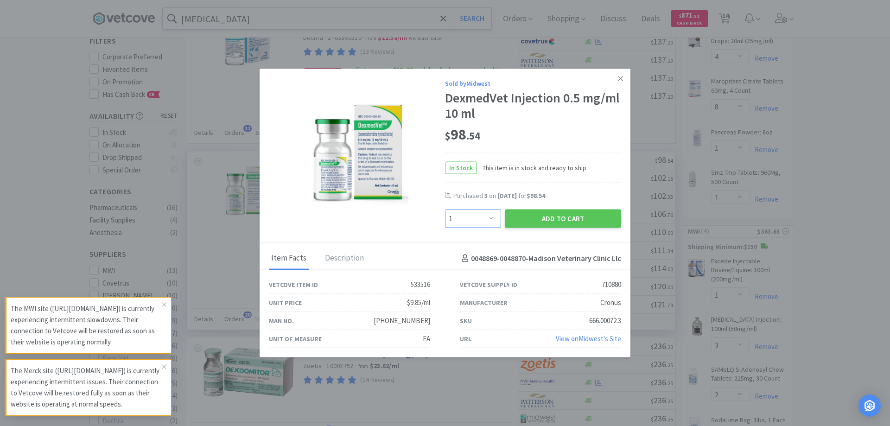
click at [488, 222] on select "Enter Quantity 1 2 3 4 5 6 7 8 9 10 11 12 13 14 15 16 17 18 19 20 Enter Quantity" at bounding box center [473, 218] width 56 height 19
select select "3"
click at [445, 209] on select "Enter Quantity 1 2 3 4 5 6 7 8 9 10 11 12 13 14 15 16 17 18 19 20 Enter Quantity" at bounding box center [473, 218] width 56 height 19
click at [590, 222] on button "Add to Cart" at bounding box center [563, 218] width 116 height 19
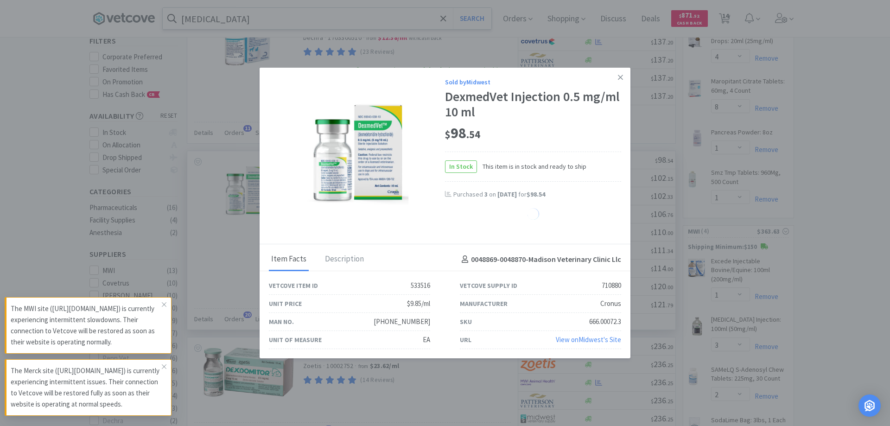
select select "3"
select select "2"
select select "1"
